Goal: Task Accomplishment & Management: Manage account settings

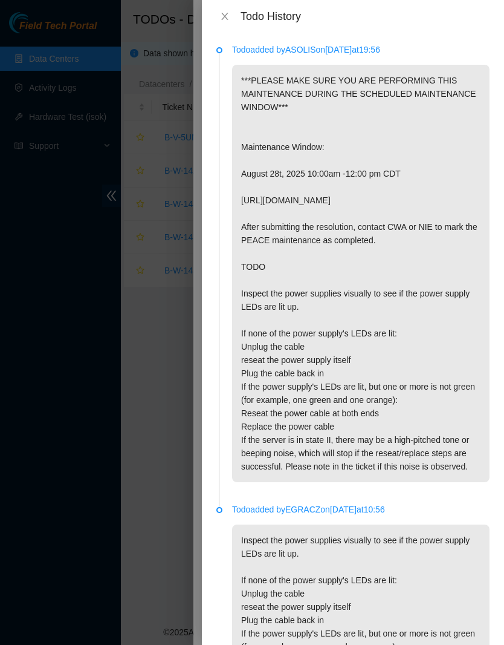
scroll to position [15, 0]
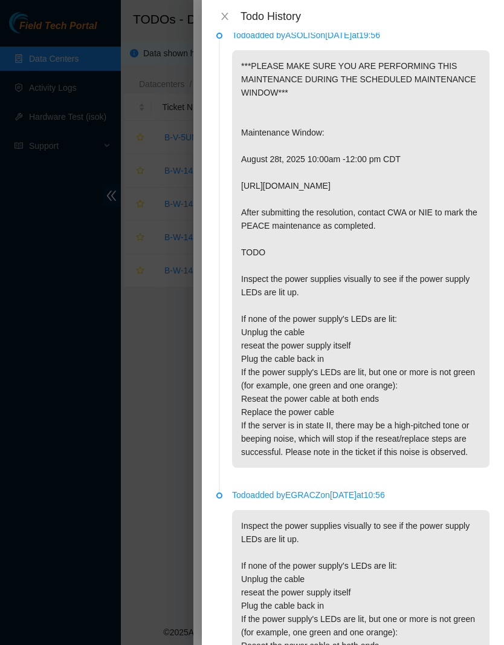
click at [223, 15] on icon "close" at bounding box center [225, 16] width 10 height 10
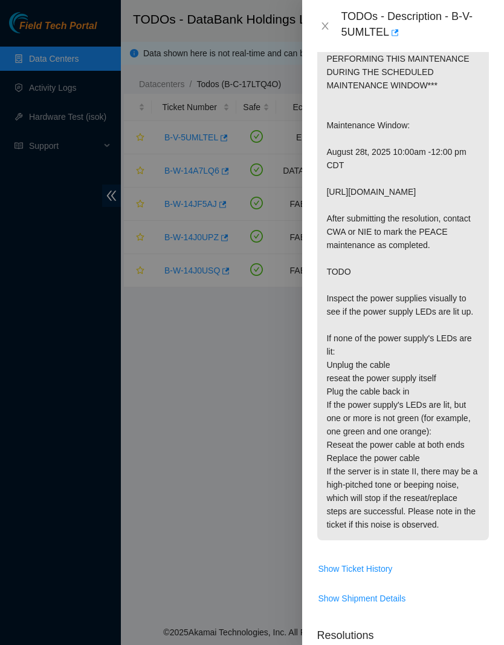
click at [325, 27] on icon "close" at bounding box center [325, 26] width 10 height 10
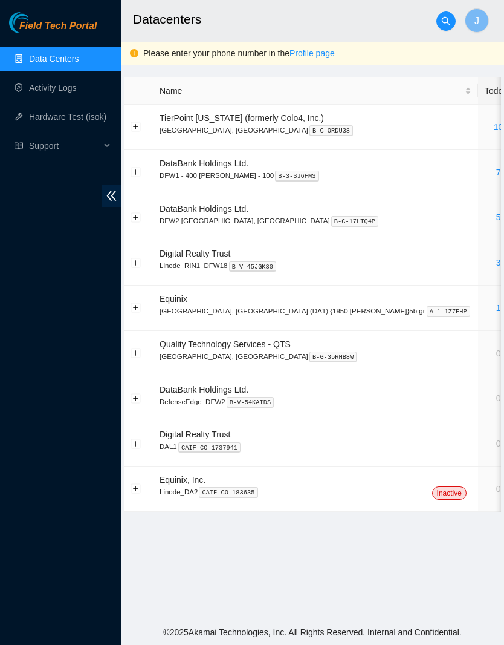
click at [496, 215] on link "5" at bounding box center [498, 217] width 5 height 10
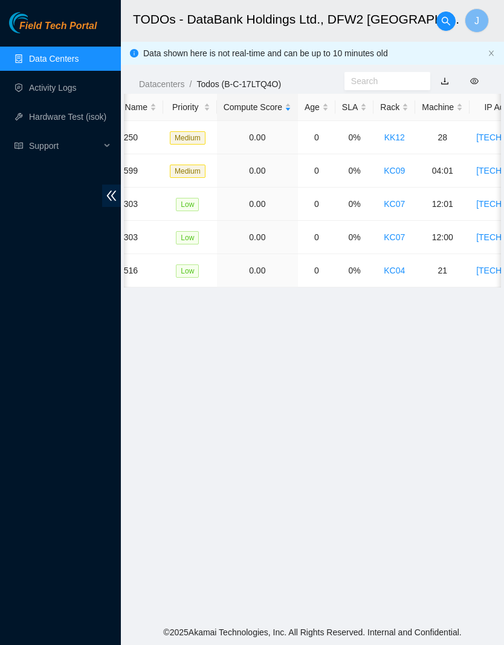
scroll to position [0, 261]
click at [403, 232] on link "KC07" at bounding box center [392, 237] width 21 height 10
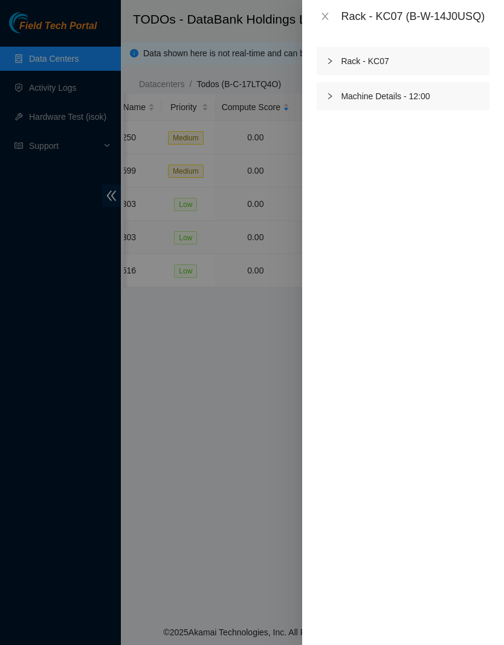
click at [332, 100] on icon "right" at bounding box center [330, 96] width 7 height 7
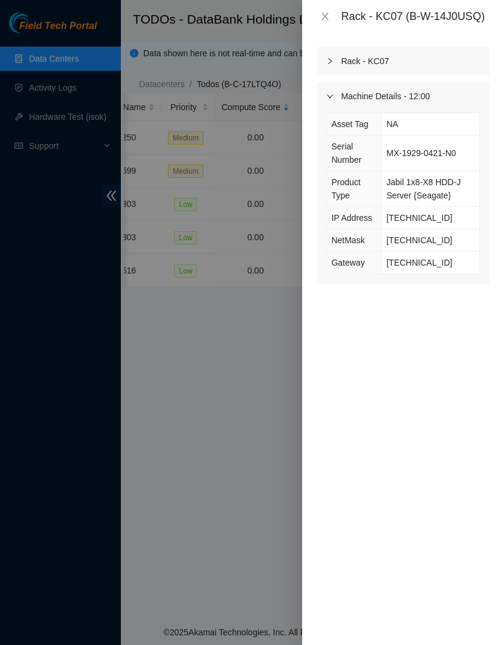
click at [317, 22] on button "Close" at bounding box center [325, 16] width 17 height 11
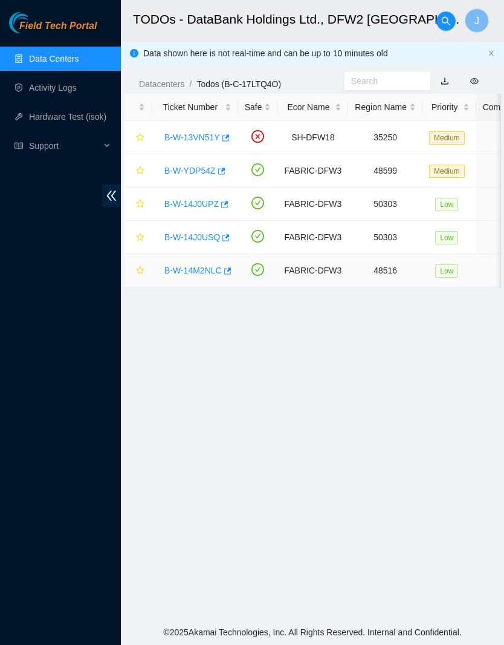
click at [206, 268] on link "B-W-14M2NLC" at bounding box center [192, 270] width 57 height 10
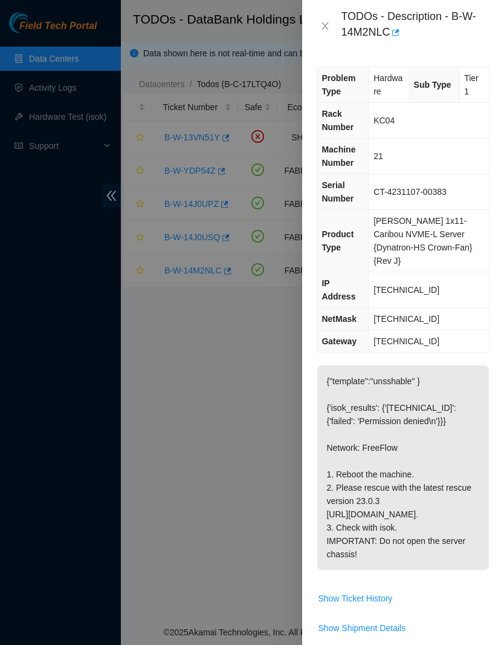
click at [334, 24] on button "Close" at bounding box center [325, 26] width 17 height 11
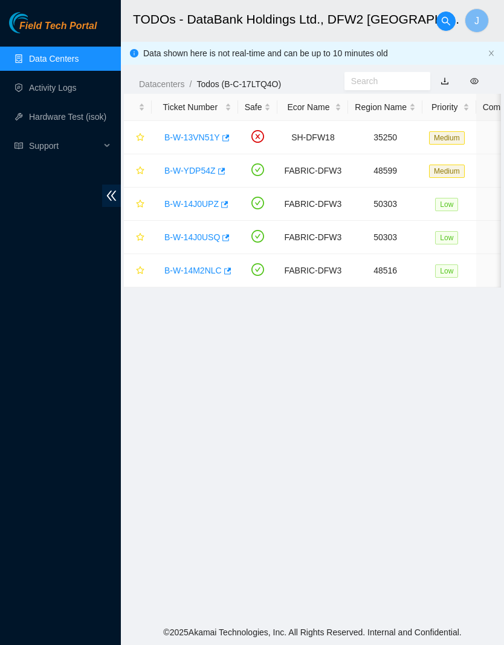
click at [206, 168] on link "B-W-YDP54Z" at bounding box center [189, 171] width 51 height 10
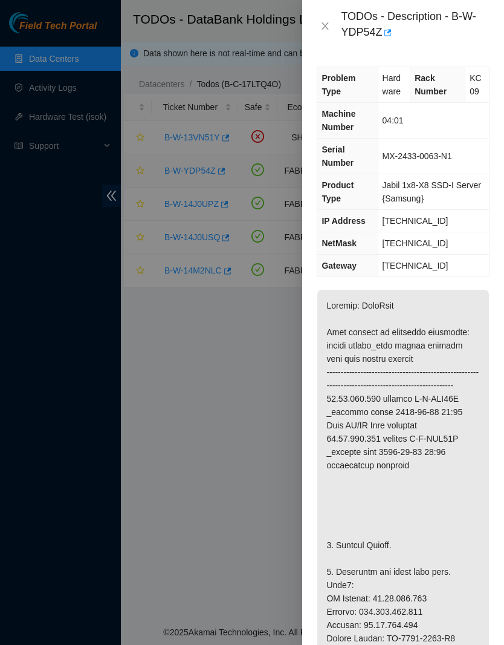
scroll to position [-1, 0]
click at [327, 28] on icon "close" at bounding box center [325, 25] width 7 height 7
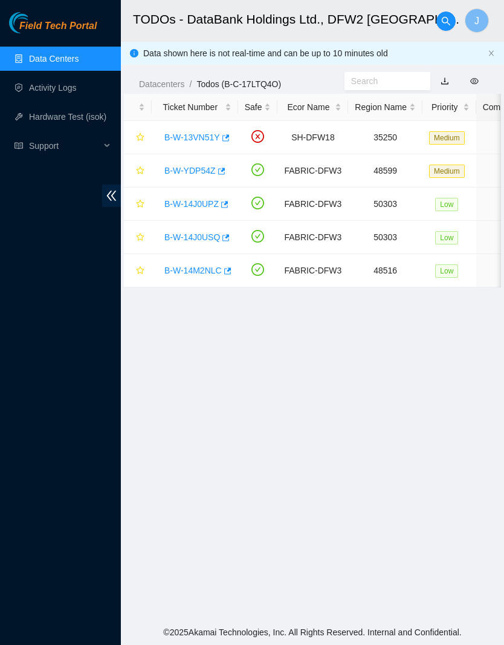
click at [79, 55] on link "Data Centers" at bounding box center [54, 59] width 50 height 10
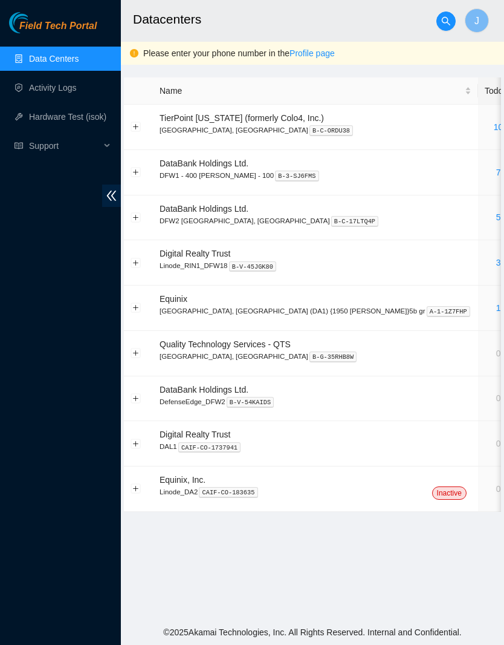
click at [494, 128] on link "10" at bounding box center [499, 127] width 10 height 10
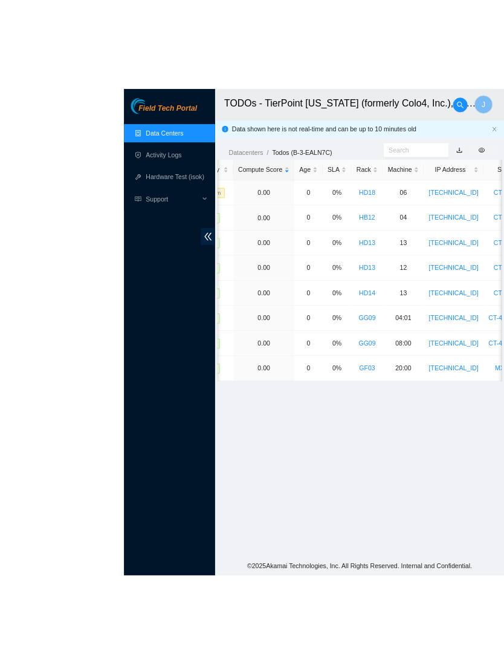
scroll to position [1, 0]
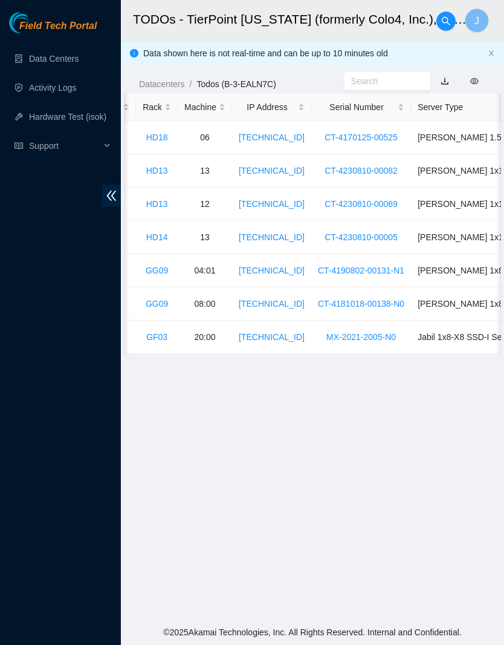
scroll to position [0, 498]
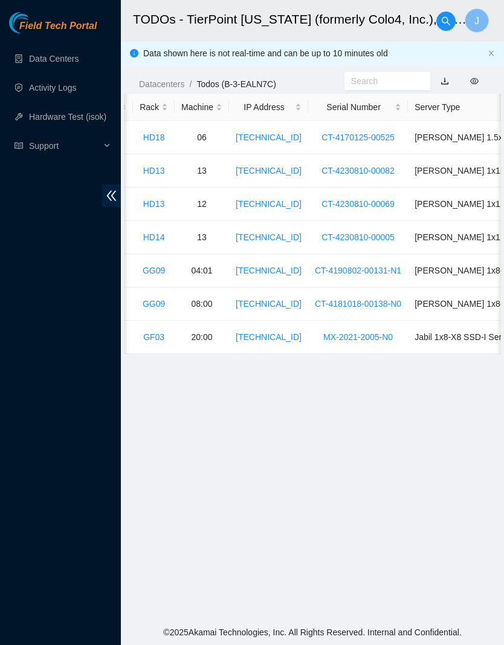
click at [79, 54] on link "Data Centers" at bounding box center [54, 59] width 50 height 10
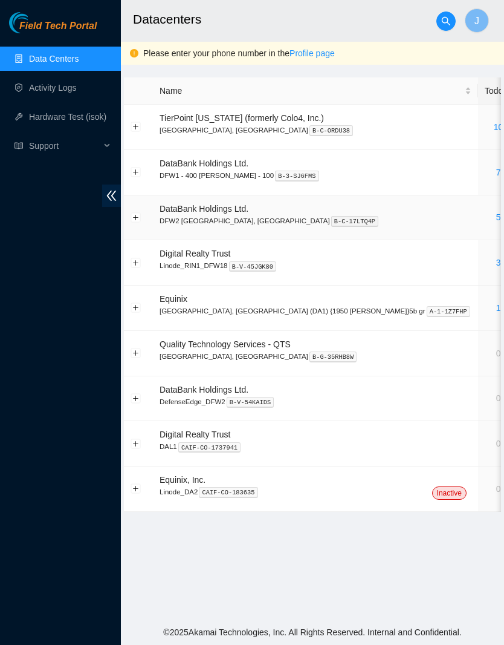
click at [496, 218] on link "5" at bounding box center [498, 217] width 5 height 10
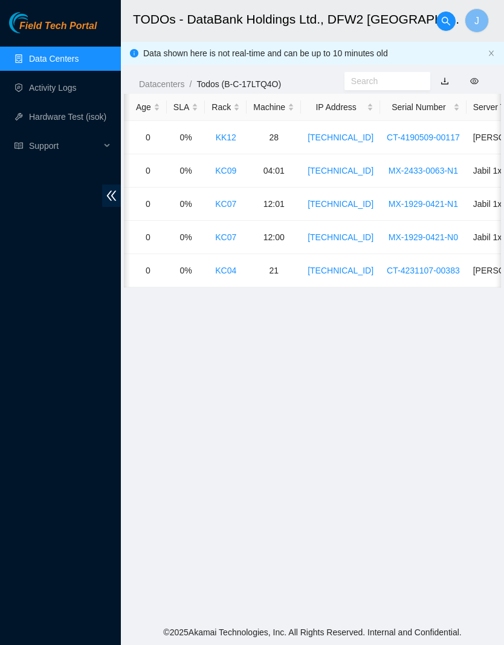
click at [380, 306] on main "TODOs - DataBank Holdings Ltd., DFW2 Richardson, TX J Data shown here is not re…" at bounding box center [312, 309] width 383 height 619
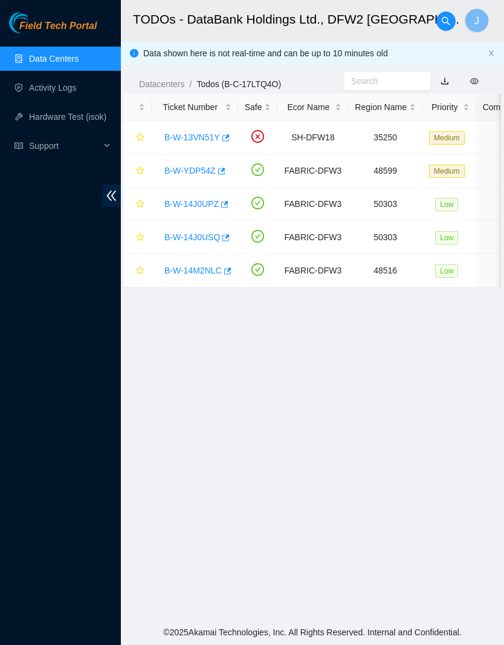
click at [226, 171] on icon "button" at bounding box center [221, 170] width 7 height 7
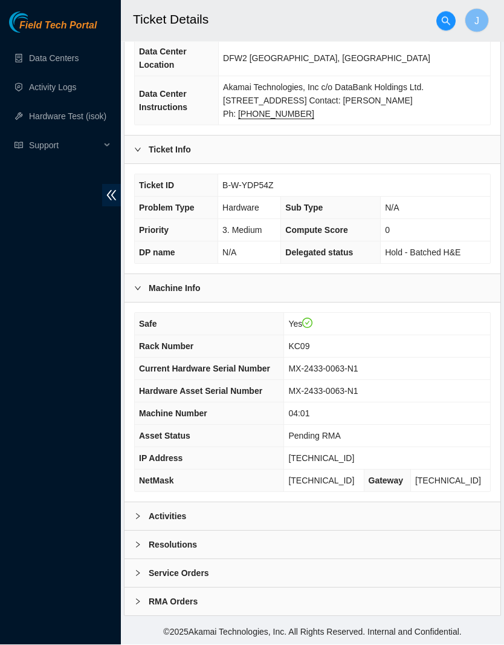
scroll to position [157, 0]
click at [368, 530] on div "Activities" at bounding box center [313, 516] width 376 height 28
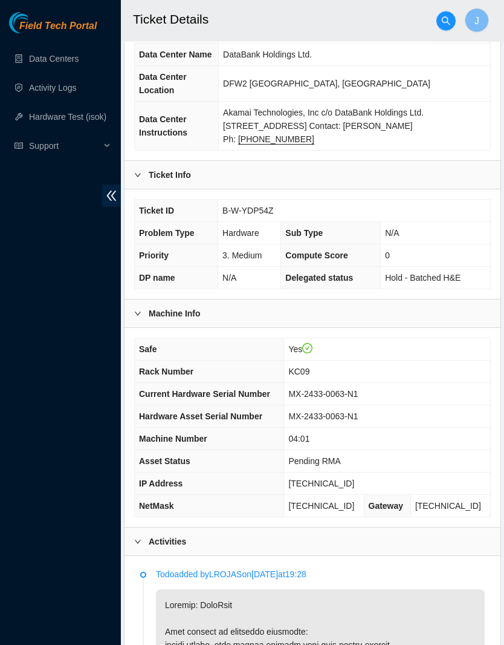
scroll to position [117, 0]
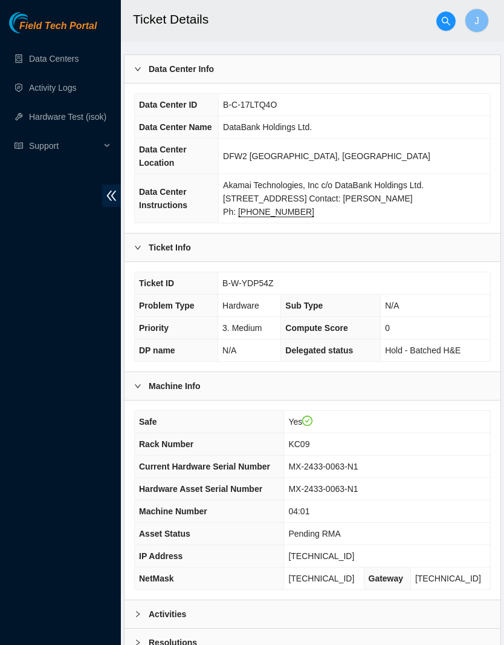
scroll to position [93, 0]
